Goal: Communication & Community: Answer question/provide support

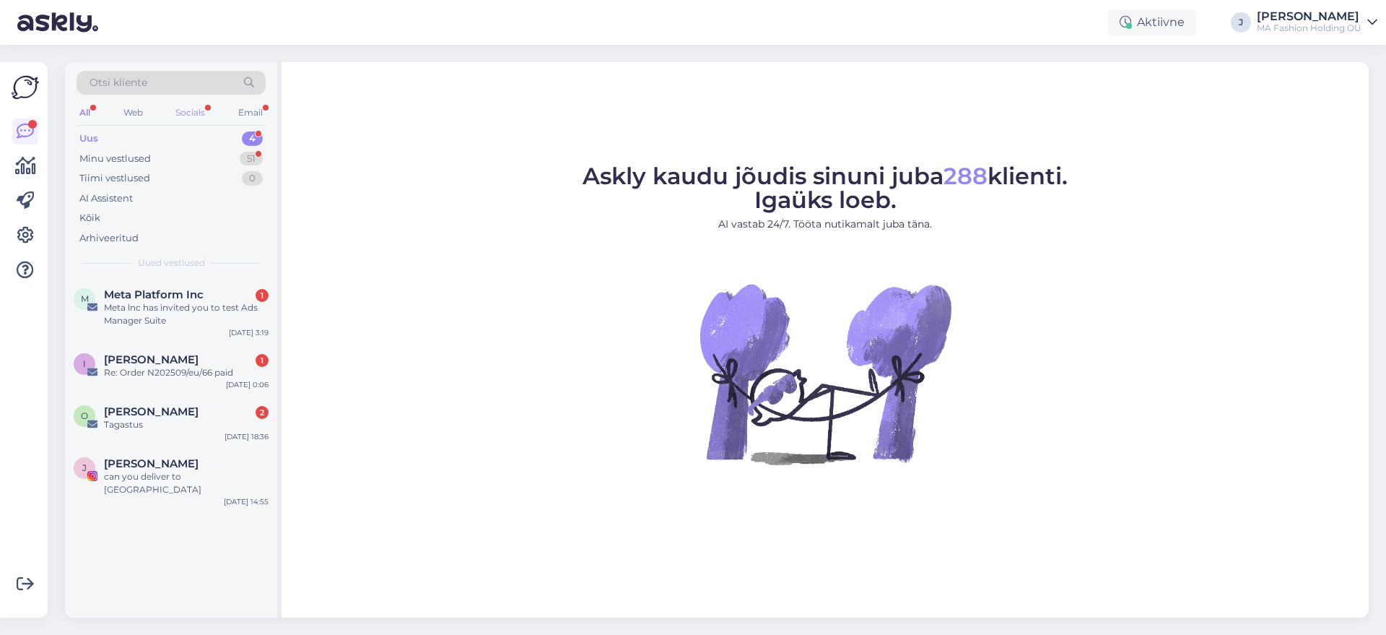
click at [183, 111] on div "Socials" at bounding box center [190, 112] width 35 height 19
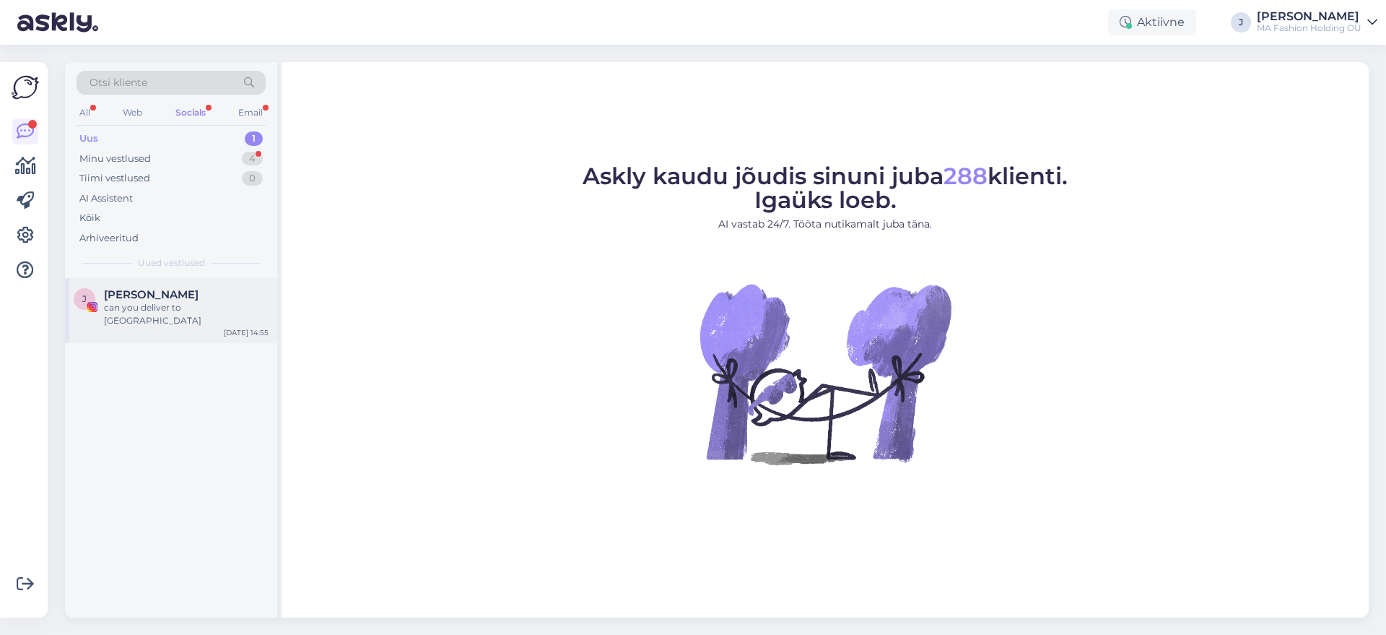
click at [223, 292] on div "[PERSON_NAME]" at bounding box center [186, 294] width 165 height 13
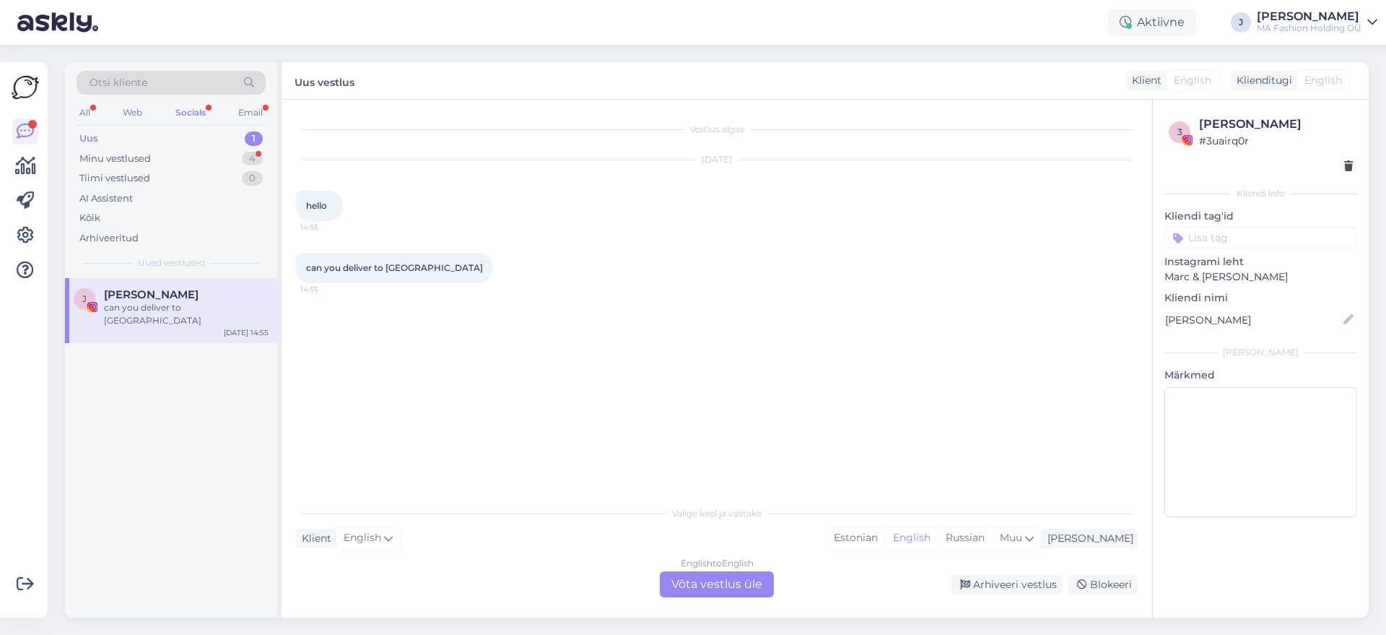
click at [713, 588] on div "English to English Võta vestlus üle" at bounding box center [717, 584] width 114 height 26
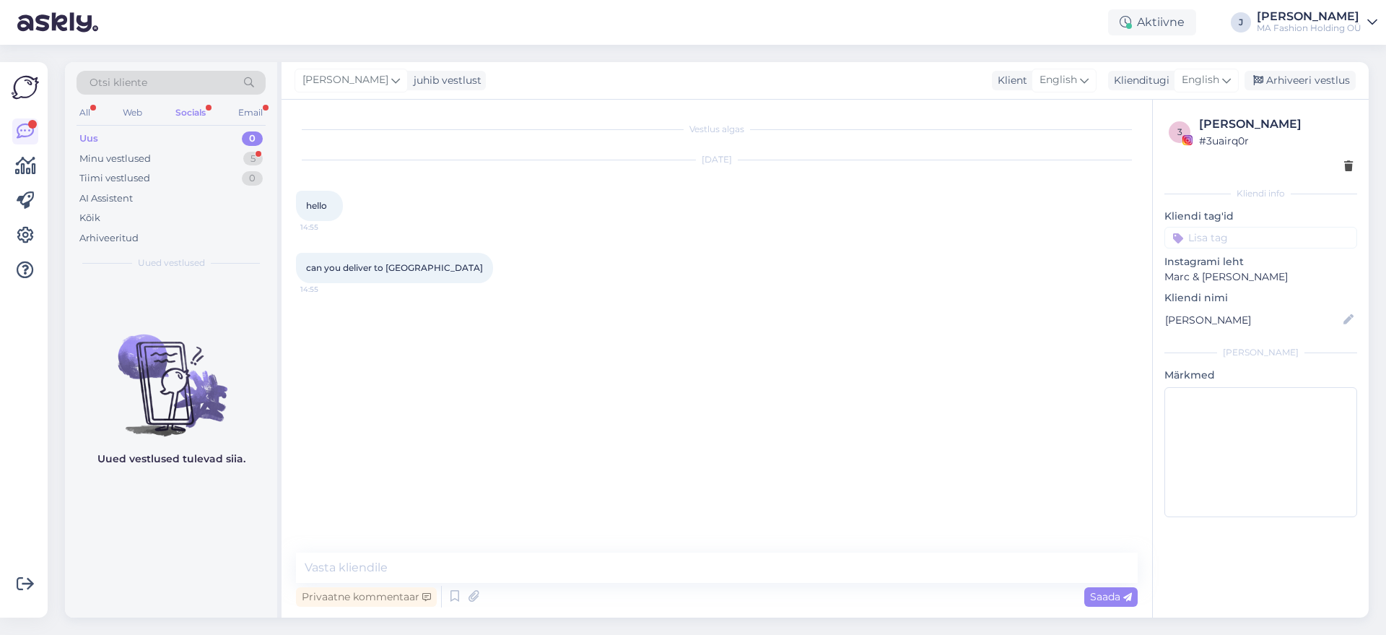
click at [237, 145] on div "Uus 0" at bounding box center [171, 139] width 189 height 20
click at [228, 168] on div "Tiimi vestlused 0" at bounding box center [171, 178] width 189 height 20
click at [226, 160] on div "Minu vestlused 5" at bounding box center [171, 159] width 189 height 20
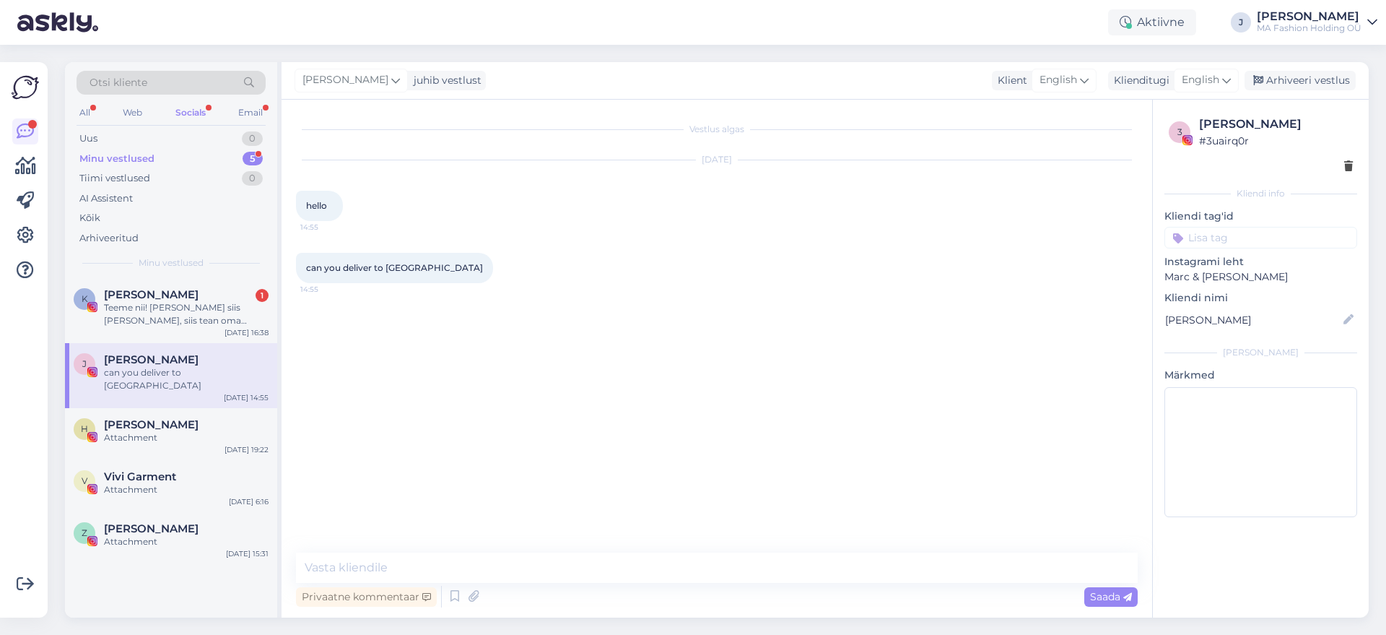
click at [220, 353] on div "[PERSON_NAME]" at bounding box center [186, 359] width 165 height 13
click at [218, 326] on div "Teeme nii! [PERSON_NAME] siis [PERSON_NAME], siis tean oma tegevusi sättida :)" at bounding box center [186, 314] width 165 height 26
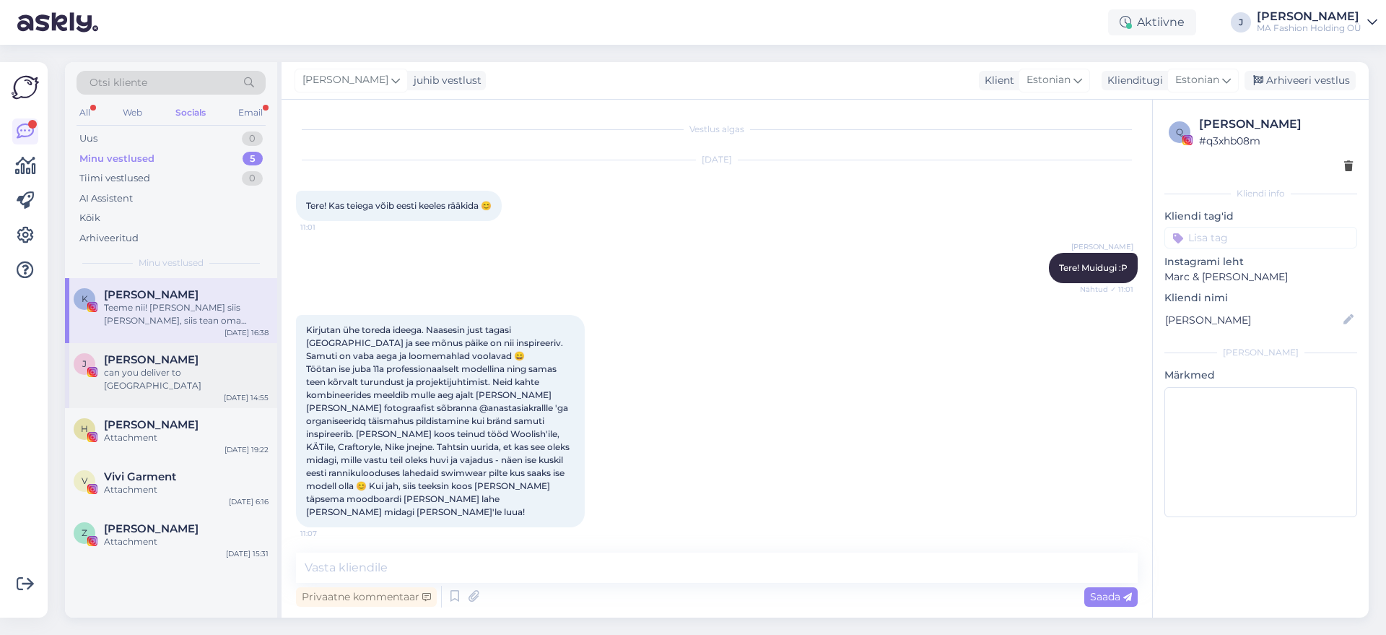
scroll to position [3737, 0]
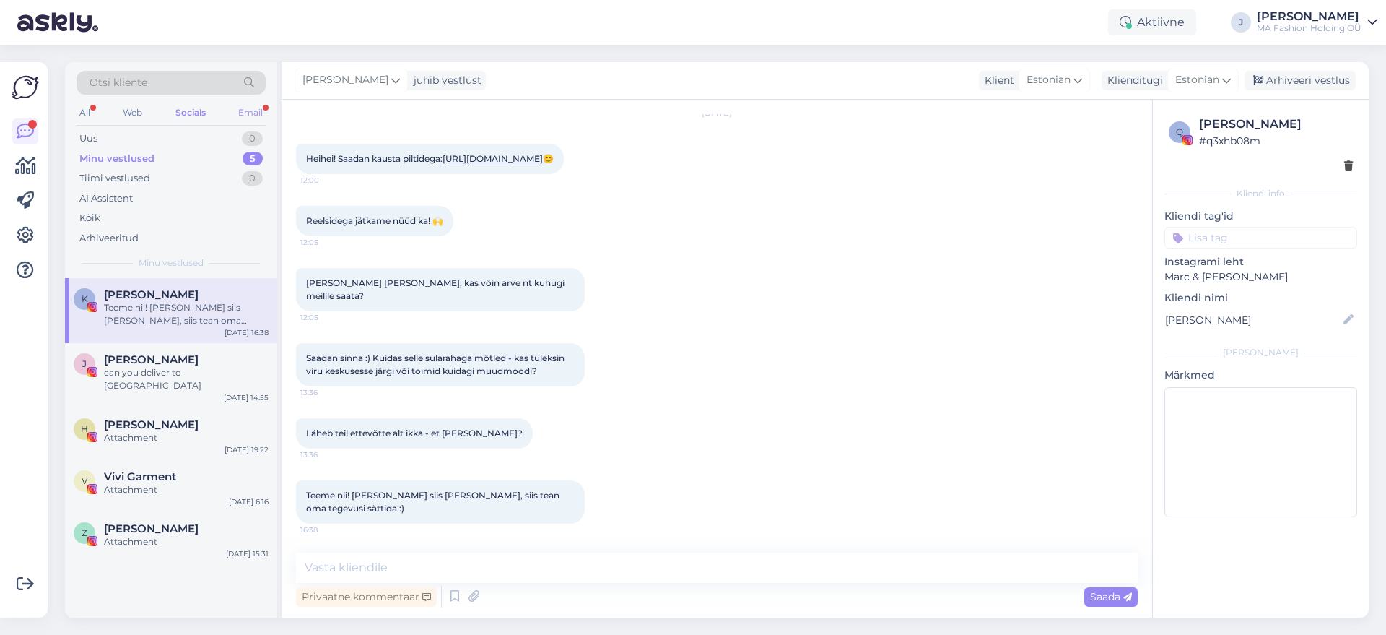
click at [258, 116] on div "Email" at bounding box center [250, 112] width 30 height 19
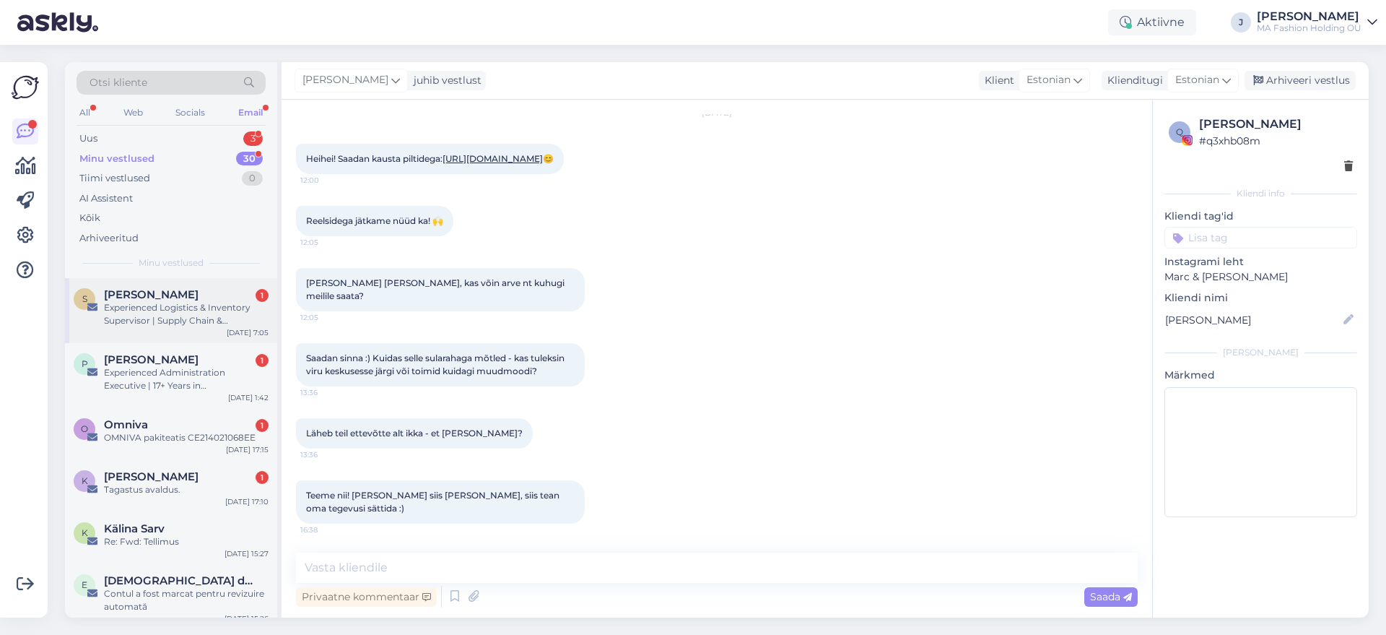
click at [178, 311] on div "Experienced Logistics & Inventory Supervisor | Supply Chain & Distribution Expe…" at bounding box center [186, 314] width 165 height 26
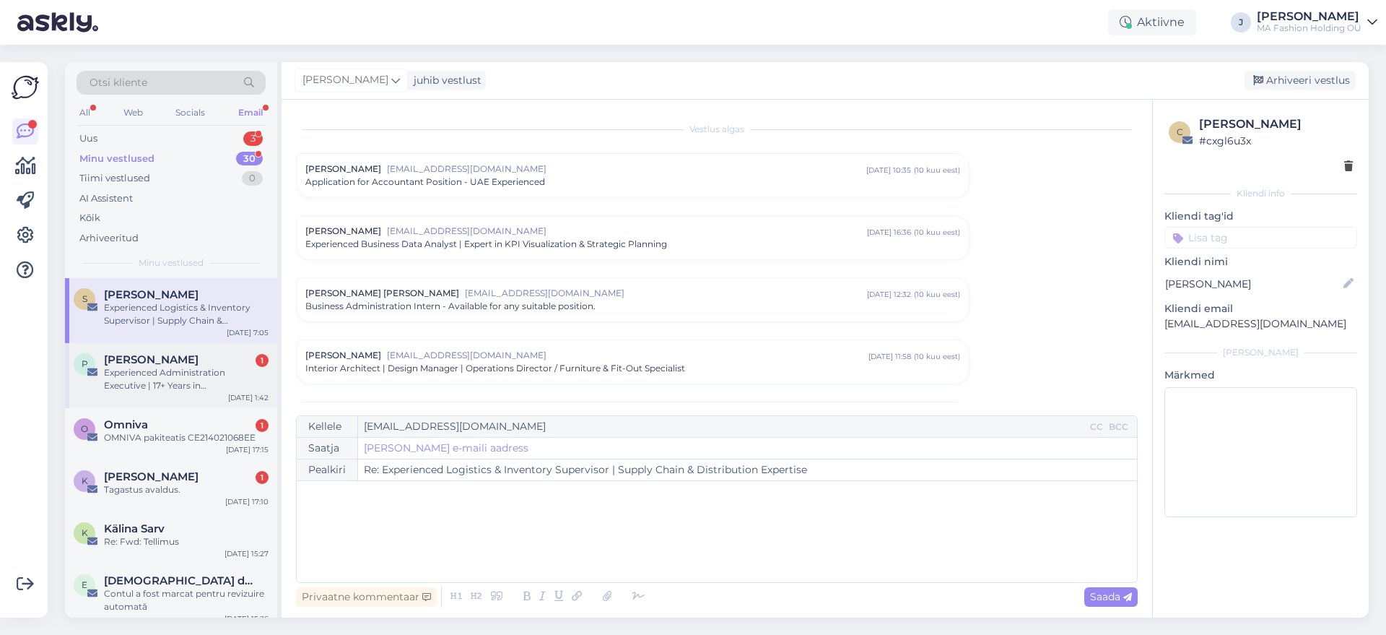
click at [188, 378] on div "Experienced Administration Executive | 17+ Years in [GEOGRAPHIC_DATA] & Interna…" at bounding box center [186, 379] width 165 height 26
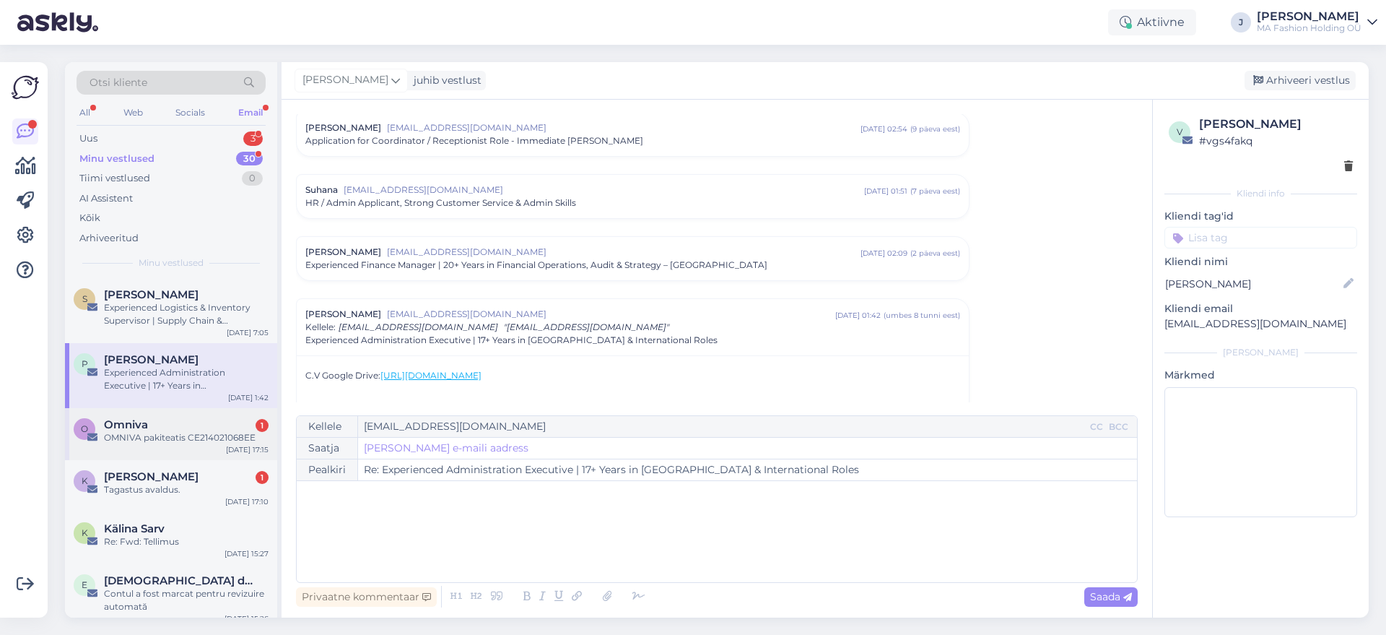
click at [194, 450] on div "O Omniva 1 OMNIVA pakiteatis CE214021068EE [DATE] 17:15" at bounding box center [171, 434] width 212 height 52
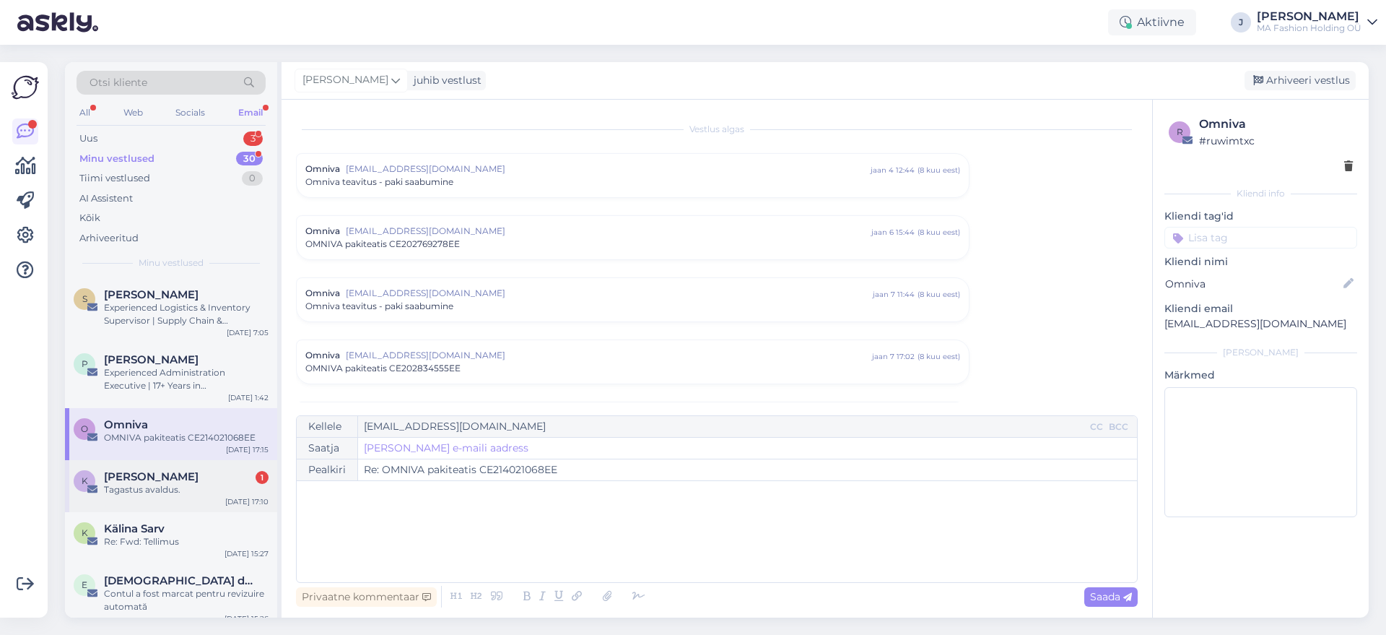
click at [196, 487] on div "Tagastus avaldus." at bounding box center [186, 489] width 165 height 13
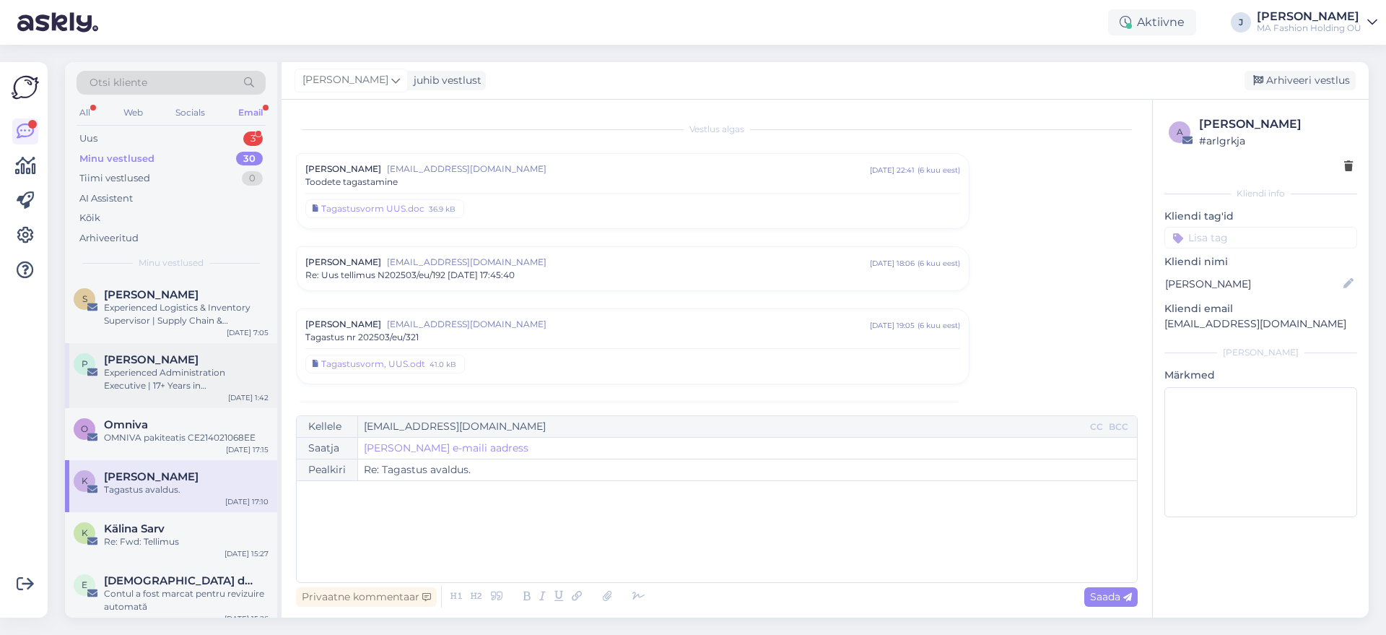
scroll to position [139, 0]
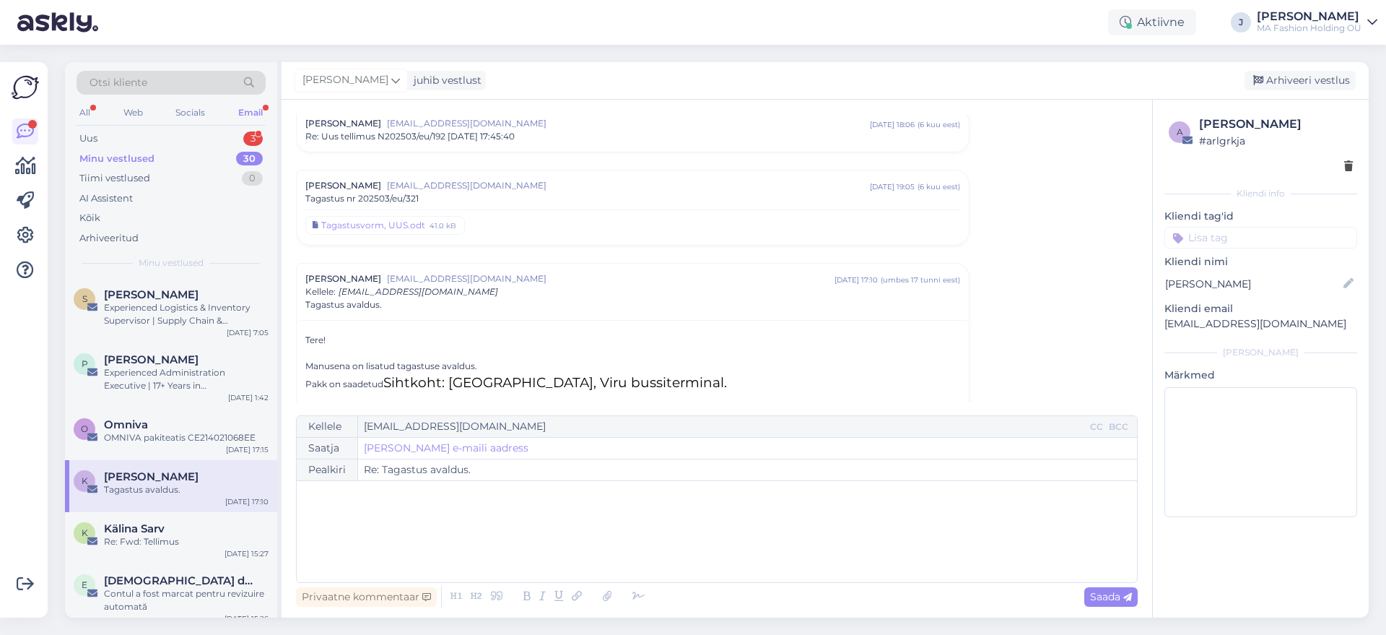
drag, startPoint x: 209, startPoint y: 170, endPoint x: 207, endPoint y: 161, distance: 8.9
click at [209, 169] on div "Tiimi vestlused 0" at bounding box center [171, 178] width 189 height 20
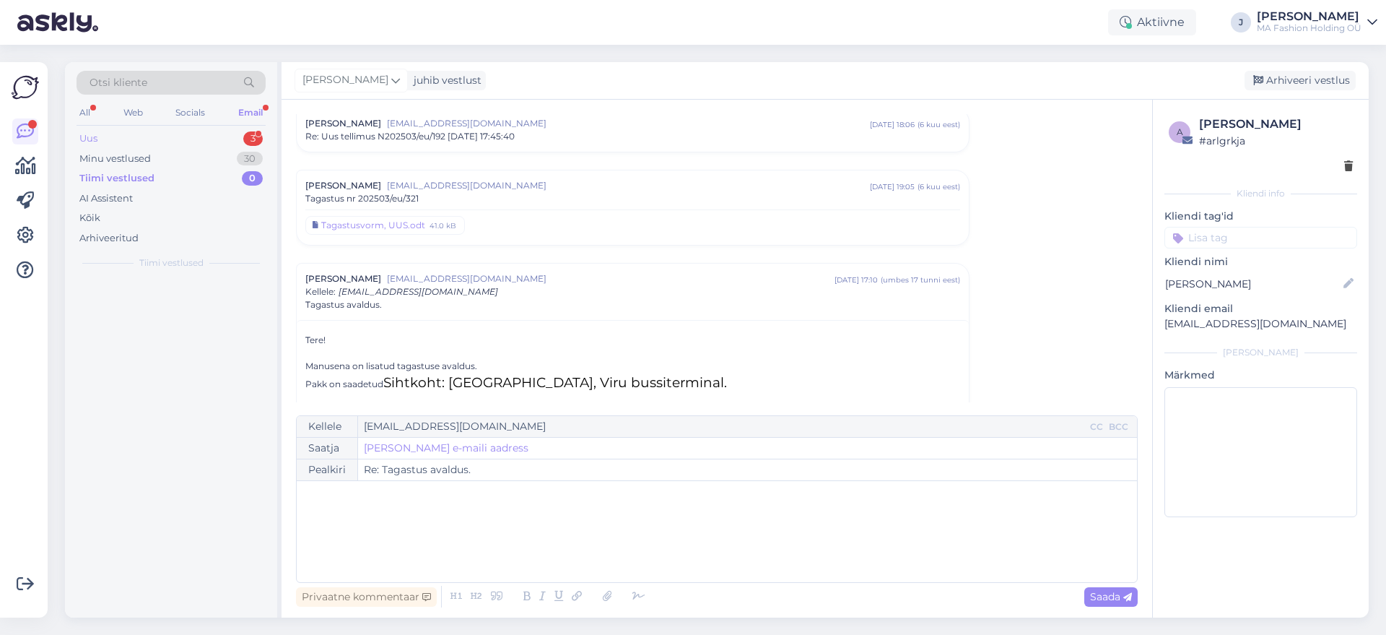
click at [204, 138] on div "Uus 3" at bounding box center [171, 139] width 189 height 20
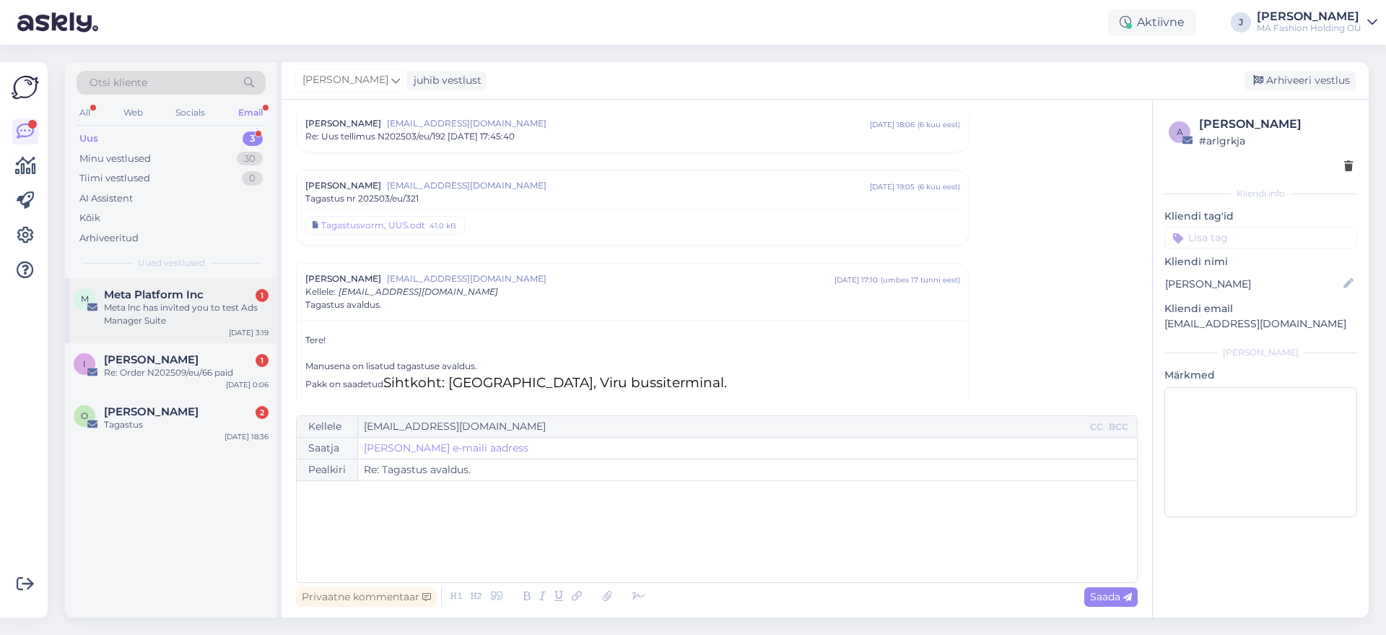
click at [194, 323] on div "Meta lnc has invited you to test Ads Manager Suite" at bounding box center [186, 314] width 165 height 26
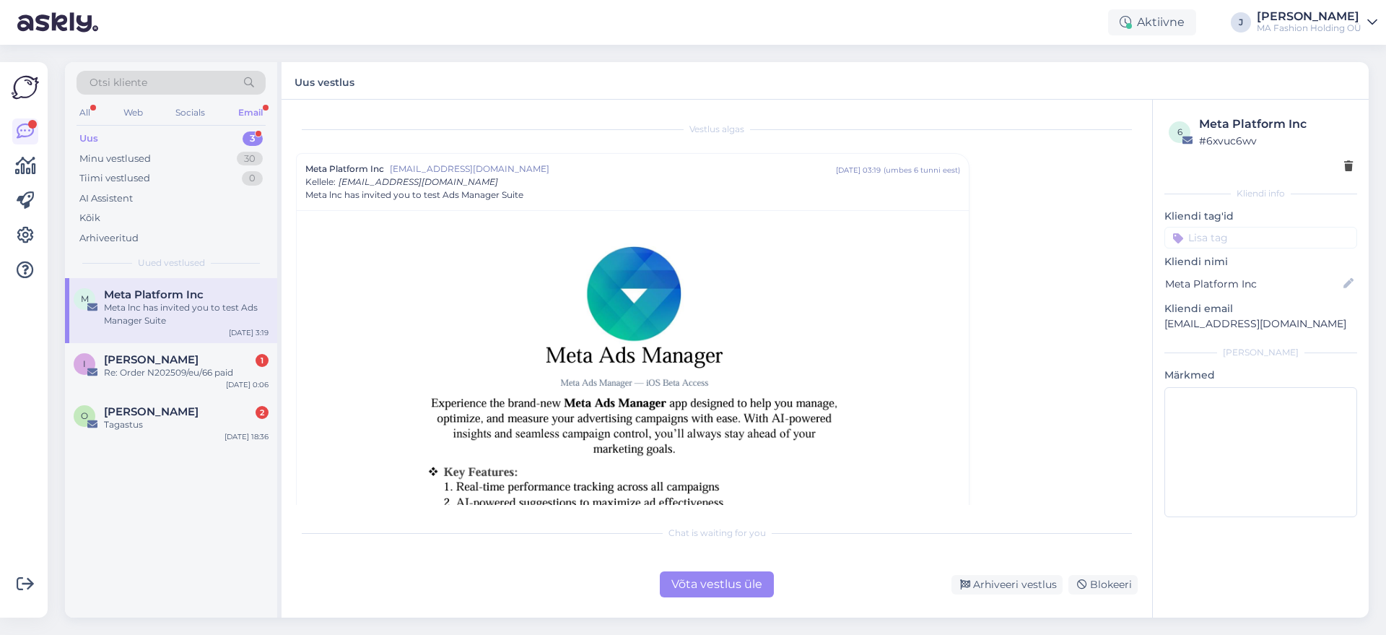
click at [689, 584] on div "Võta vestlus üle" at bounding box center [717, 584] width 114 height 26
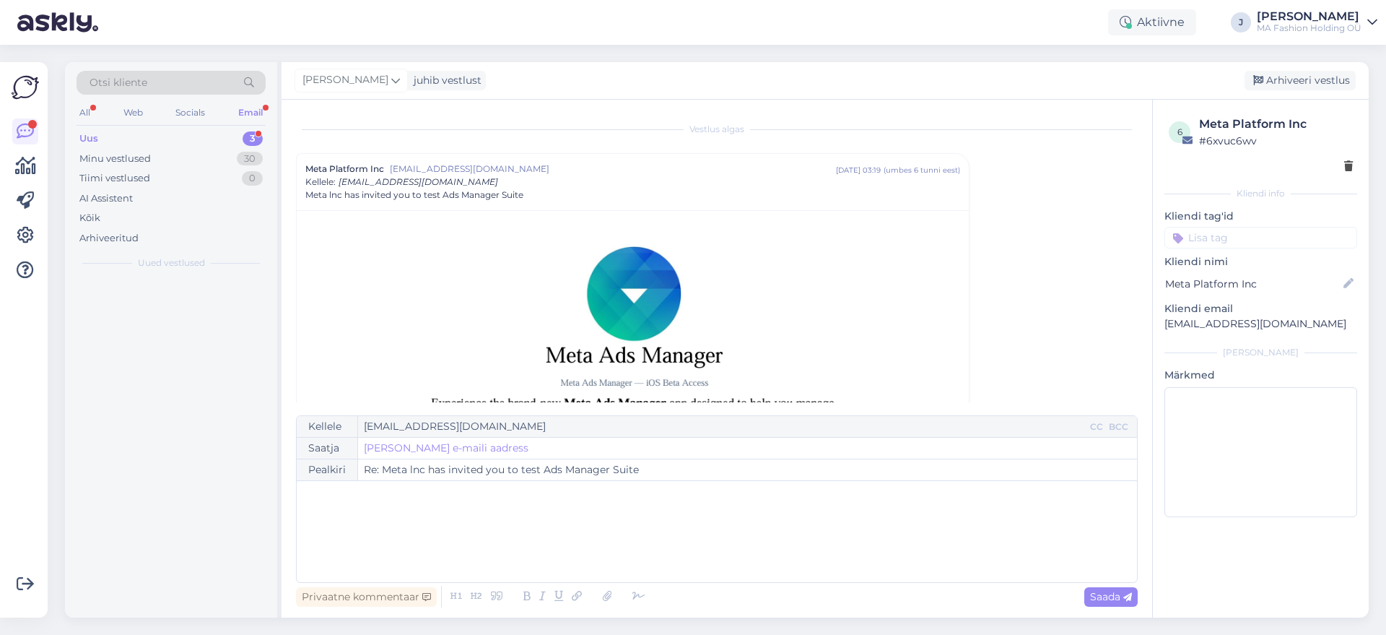
scroll to position [39, 0]
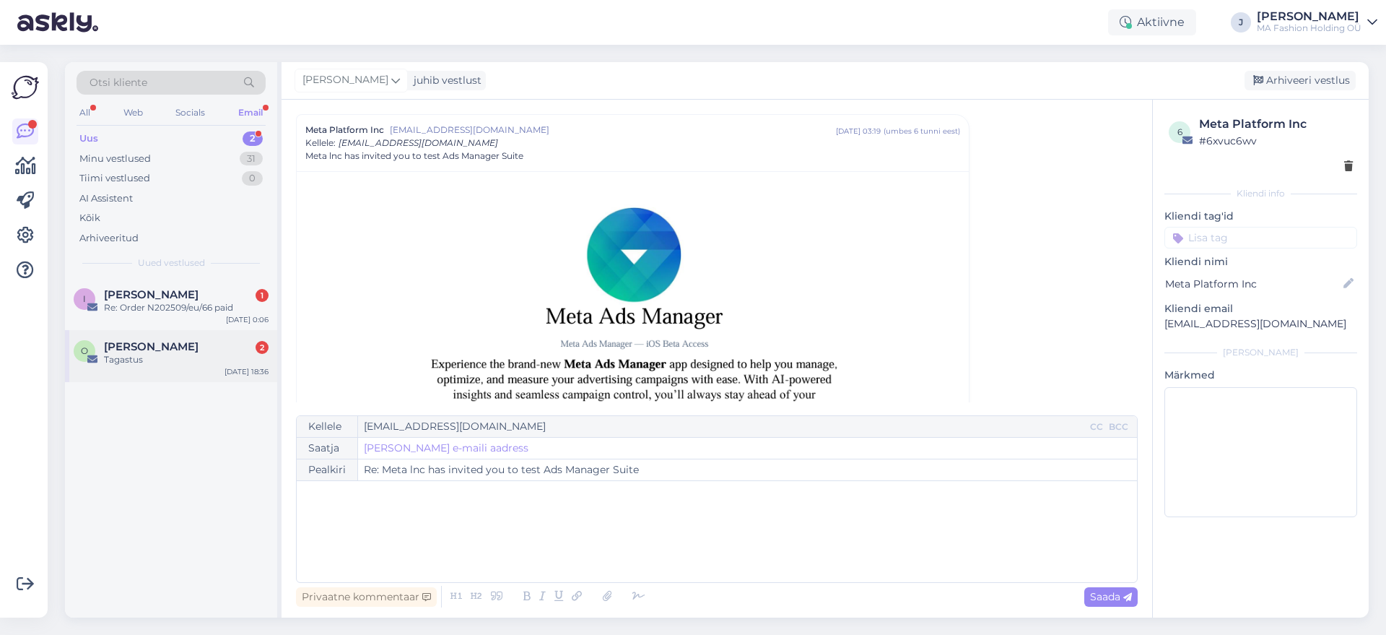
drag, startPoint x: 289, startPoint y: 354, endPoint x: 214, endPoint y: 333, distance: 77.3
click at [288, 354] on div "Vestlus algas Meta Platform Inc [EMAIL_ADDRESS][DOMAIN_NAME] [DATE] 03:19 ( umb…" at bounding box center [717, 359] width 871 height 518
click at [213, 332] on div "O [PERSON_NAME] 2 Tagastus [DATE] 18:36" at bounding box center [171, 356] width 212 height 52
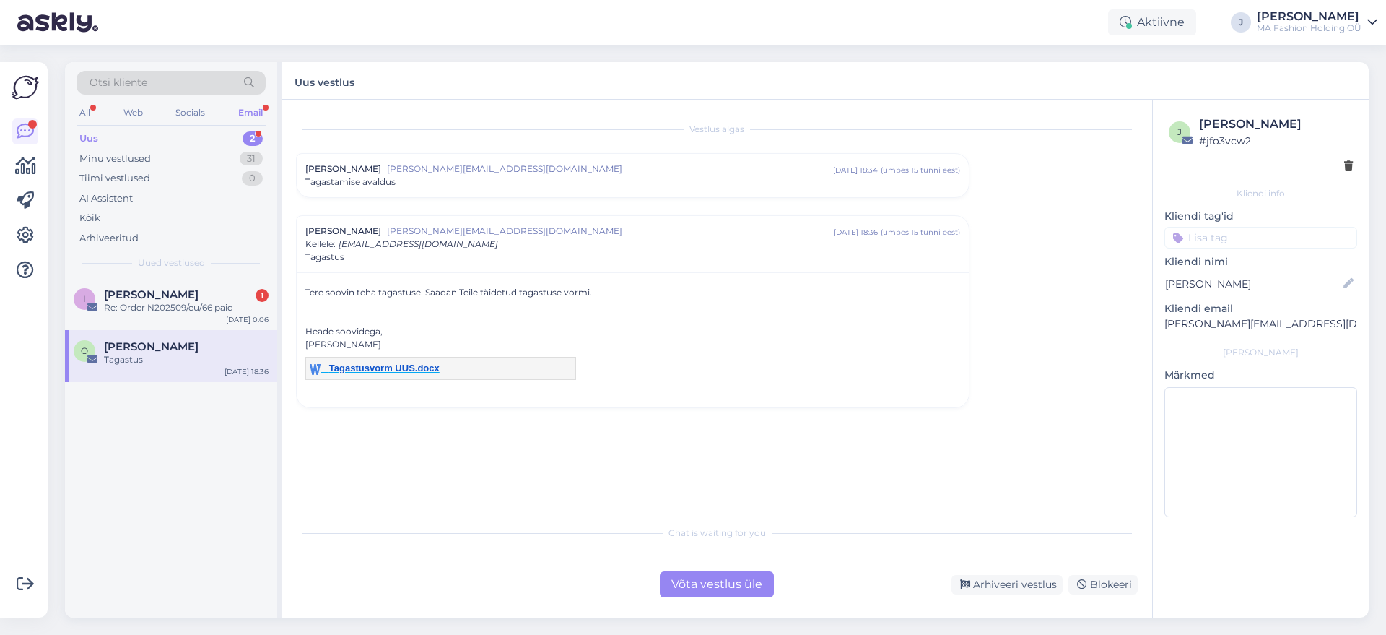
click at [766, 591] on div "Võta vestlus üle" at bounding box center [717, 584] width 114 height 26
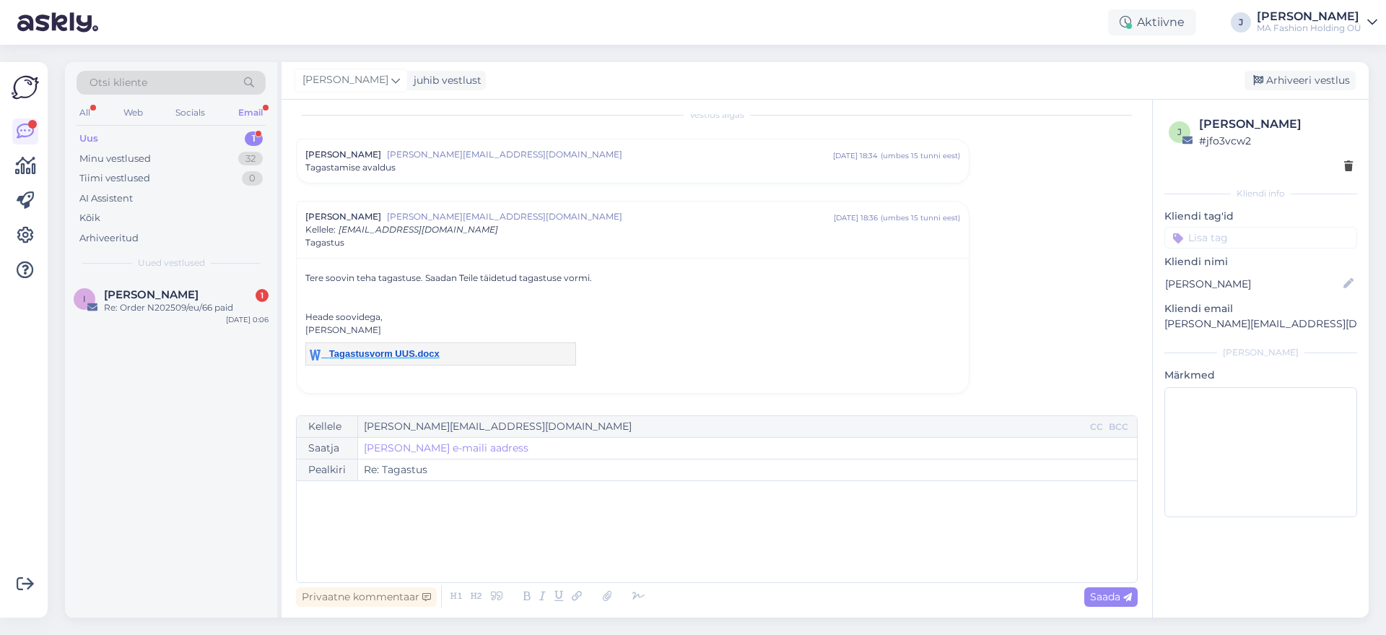
click at [198, 381] on div "I [PERSON_NAME] 1 Re: Order N202509/eu/66 paid [DATE] 0:06" at bounding box center [171, 447] width 212 height 339
click at [198, 298] on div "[PERSON_NAME] 1 Re: Order N202509/eu/66 paid" at bounding box center [186, 301] width 165 height 26
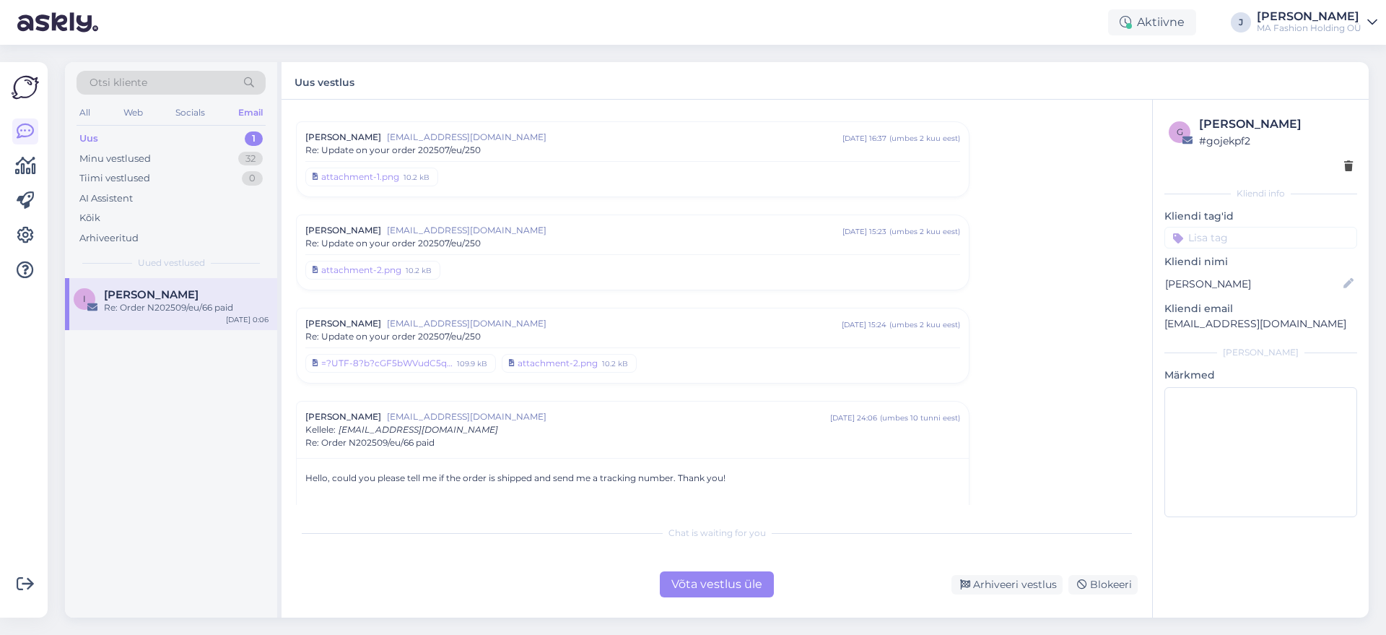
click at [729, 537] on div "Chat is waiting for you" at bounding box center [717, 532] width 842 height 13
click at [728, 557] on div "Chat is waiting for you Võta vestlus üle Arhiveeri vestlus Blokeeri" at bounding box center [717, 557] width 842 height 79
click at [743, 571] on div "Võta vestlus üle" at bounding box center [717, 584] width 114 height 26
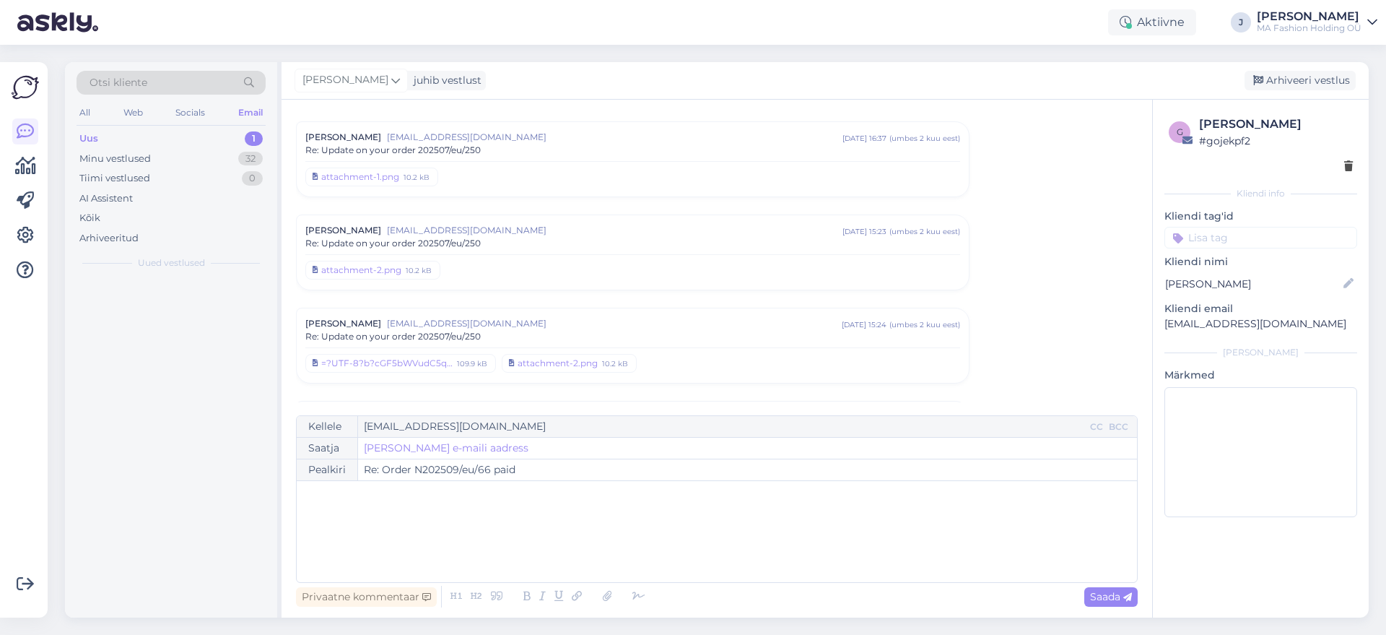
scroll to position [412, 0]
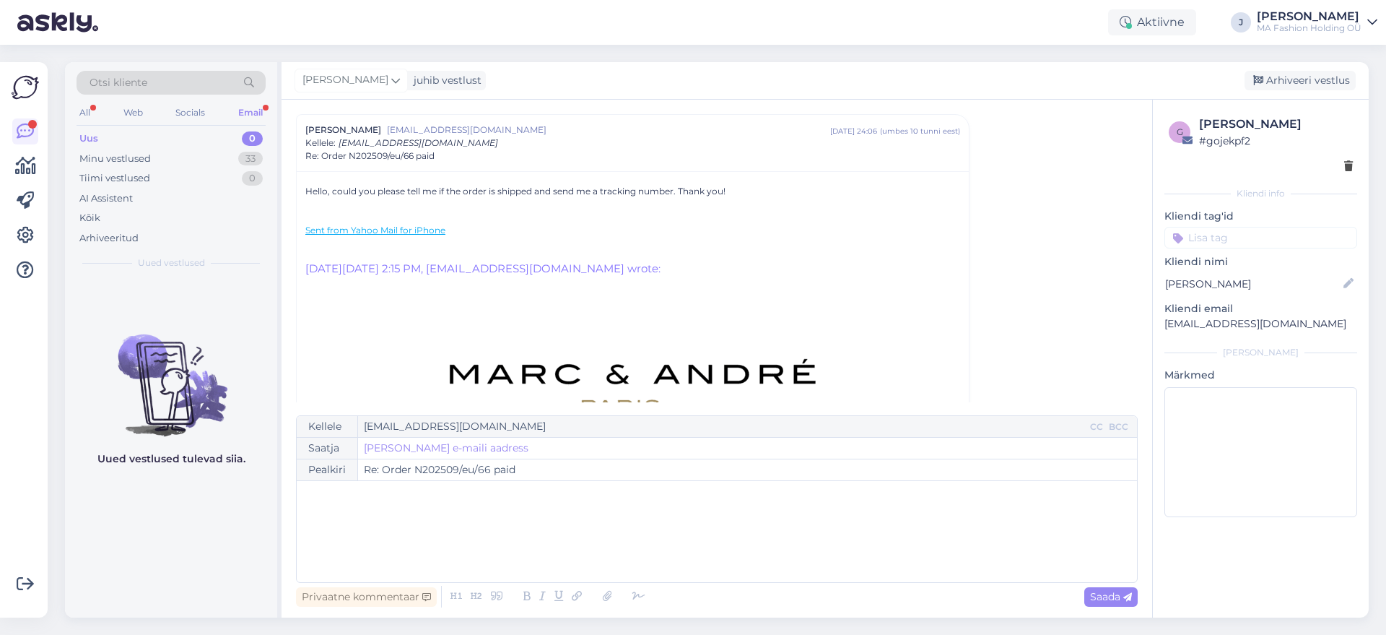
click at [264, 109] on div "Email" at bounding box center [250, 112] width 30 height 19
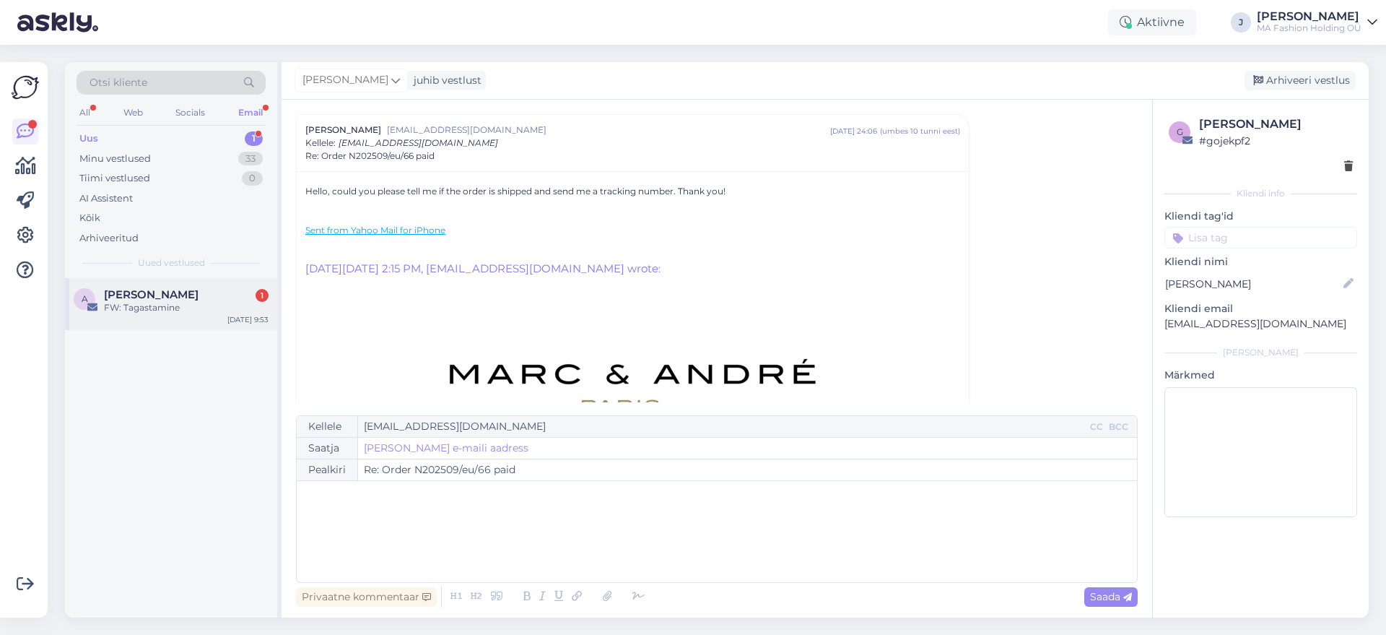
drag, startPoint x: 225, startPoint y: 302, endPoint x: 237, endPoint y: 313, distance: 15.8
click at [227, 302] on div "FW: Tagastamine" at bounding box center [186, 307] width 165 height 13
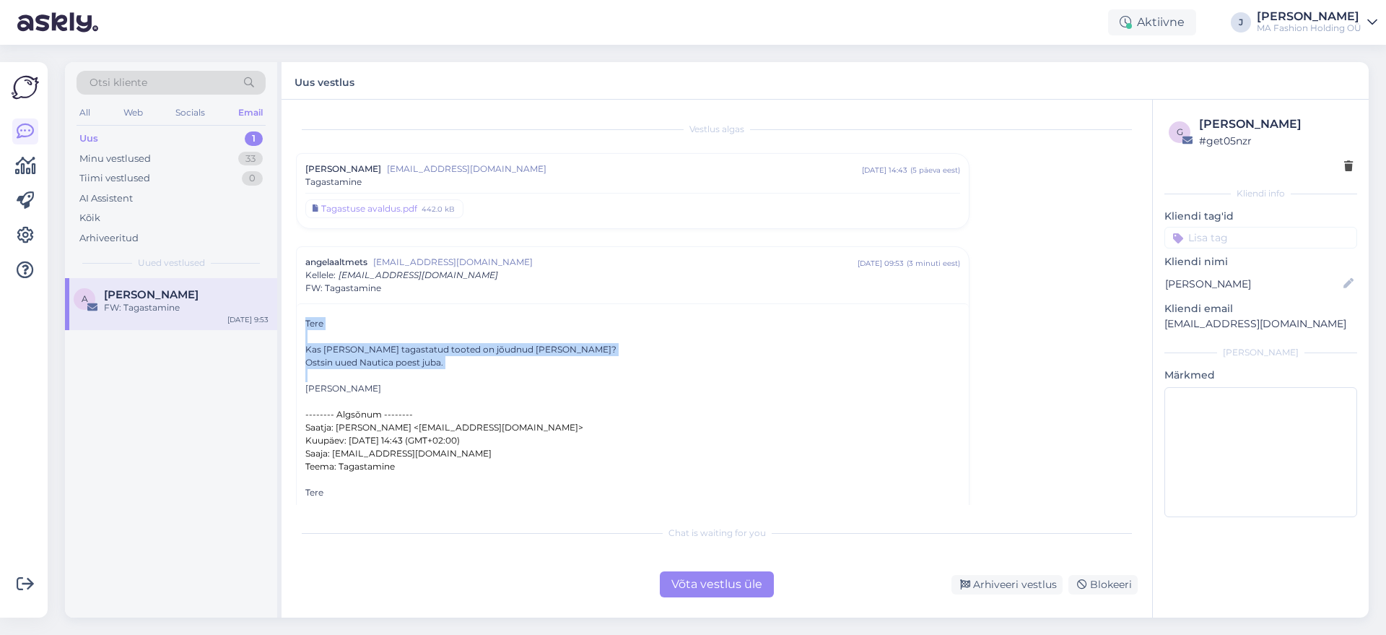
drag, startPoint x: 500, startPoint y: 377, endPoint x: 293, endPoint y: 329, distance: 212.0
click at [293, 329] on div "Vestlus [PERSON_NAME] [EMAIL_ADDRESS][DOMAIN_NAME] [DATE] 14:43 ( 5 päeva eest …" at bounding box center [717, 359] width 871 height 518
drag, startPoint x: 428, startPoint y: 394, endPoint x: 283, endPoint y: 318, distance: 164.1
click at [283, 318] on div "Vestlus [PERSON_NAME] [EMAIL_ADDRESS][DOMAIN_NAME] [DATE] 14:43 ( 5 päeva eest …" at bounding box center [717, 359] width 871 height 518
click at [344, 353] on div "Kas [PERSON_NAME] tagastatud tooted on jõudnud [PERSON_NAME]?" at bounding box center [632, 349] width 655 height 13
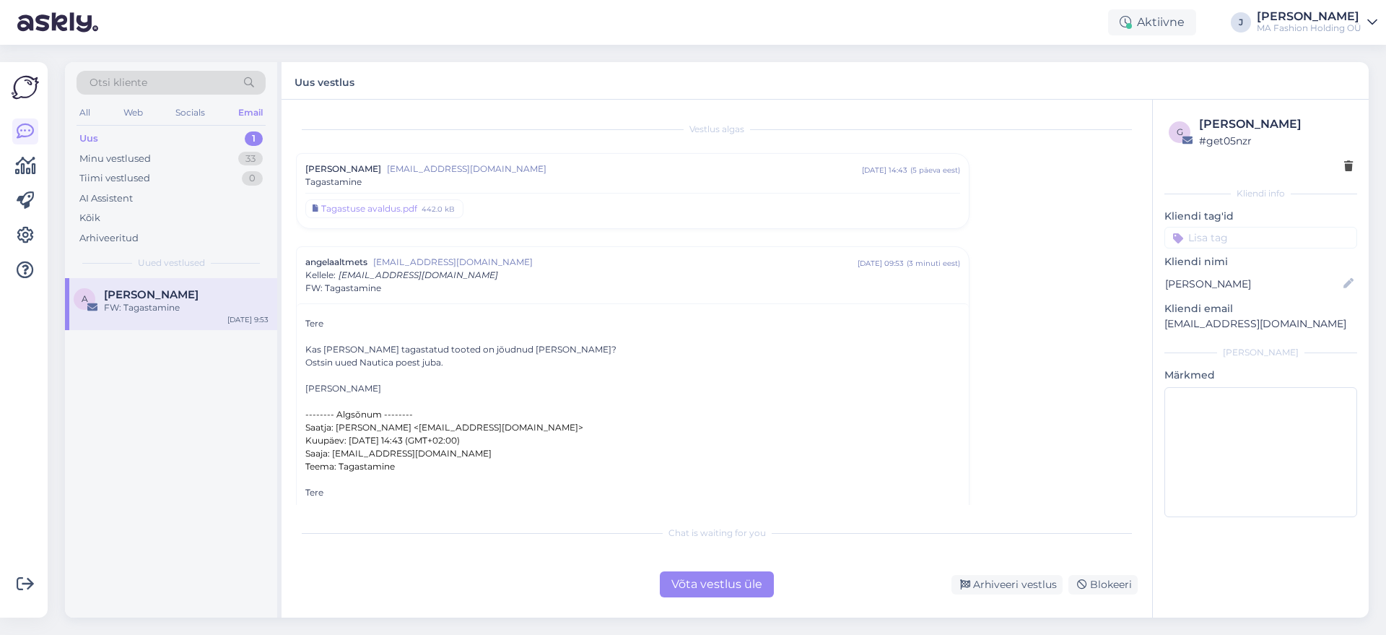
click at [682, 561] on div "Chat is waiting for you Võta vestlus üle Arhiveeri vestlus Blokeeri" at bounding box center [717, 557] width 842 height 79
click at [697, 575] on div "Võta vestlus üle" at bounding box center [717, 584] width 114 height 26
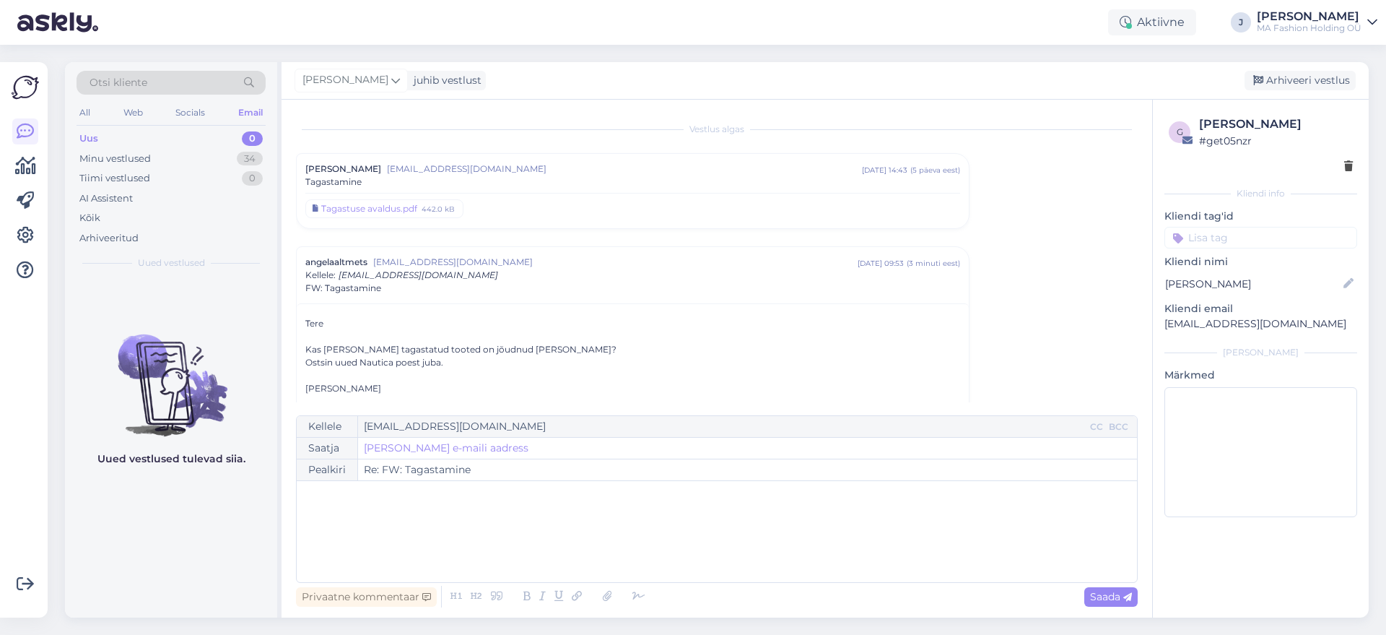
scroll to position [132, 0]
